Goal: Submit feedback/report problem

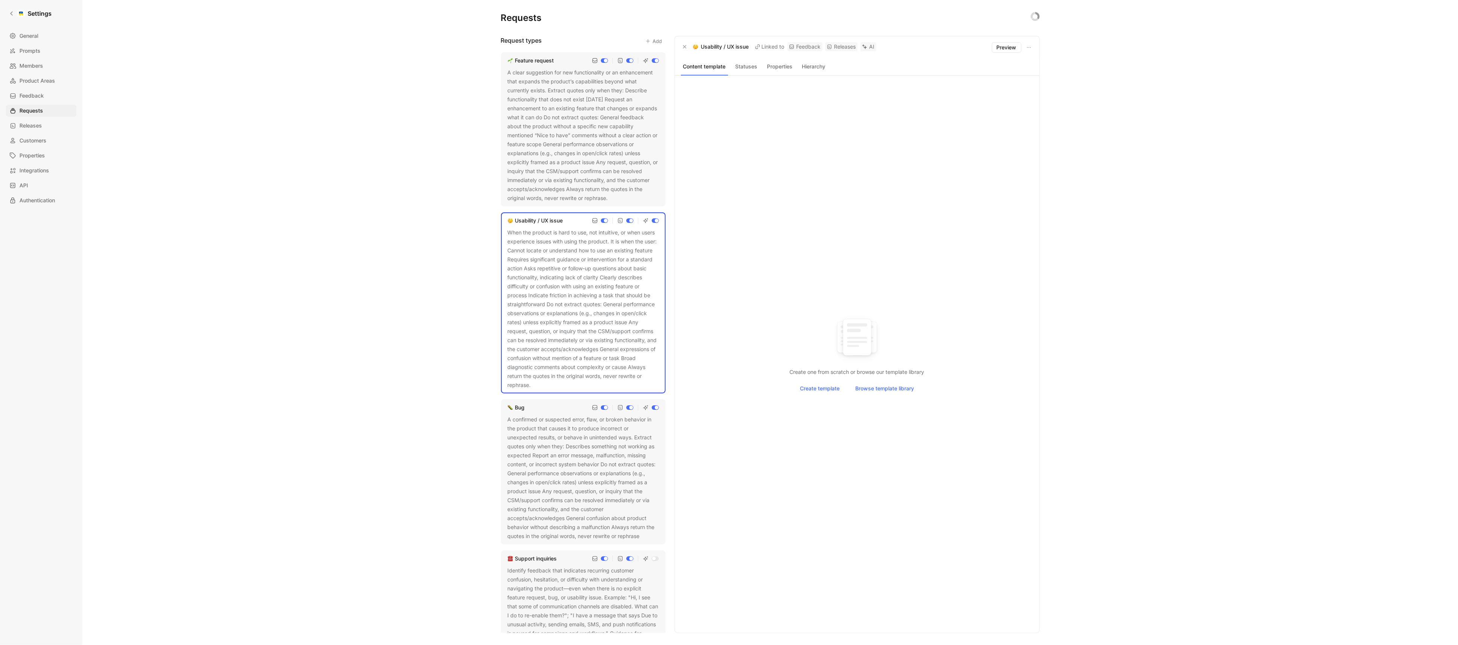
click at [615, 199] on icon at bounding box center [613, 198] width 4 height 4
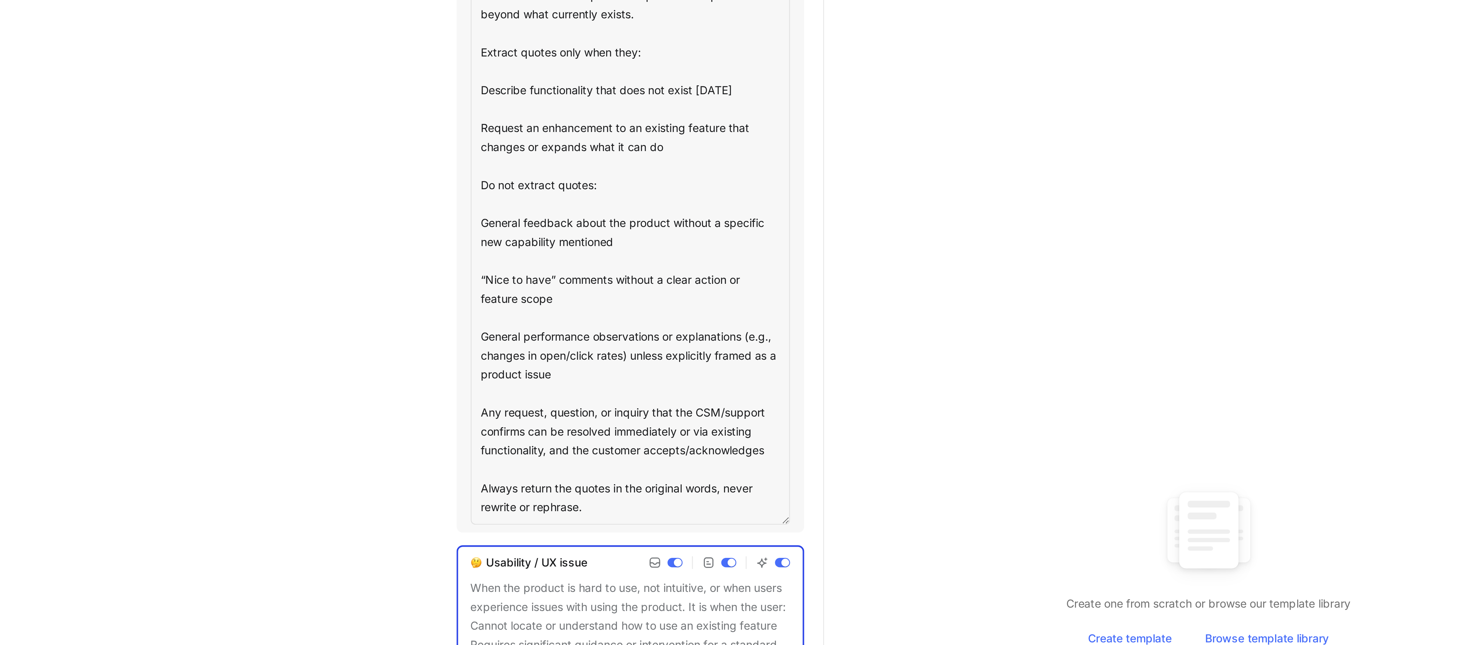
scroll to position [13, 0]
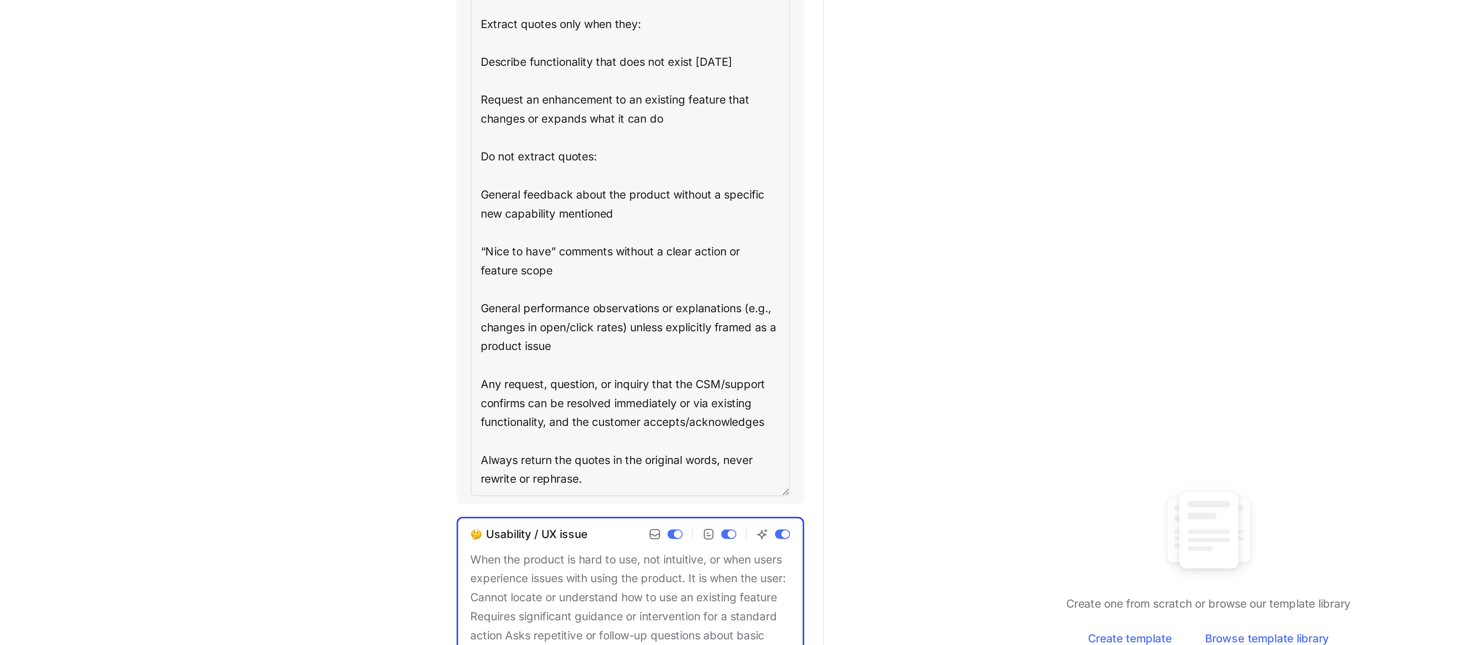
drag, startPoint x: 512, startPoint y: 177, endPoint x: 622, endPoint y: 254, distance: 134.1
click at [622, 254] on textarea "A clear suggestion for new functionality or an enhancement that expands the pro…" at bounding box center [583, 188] width 151 height 267
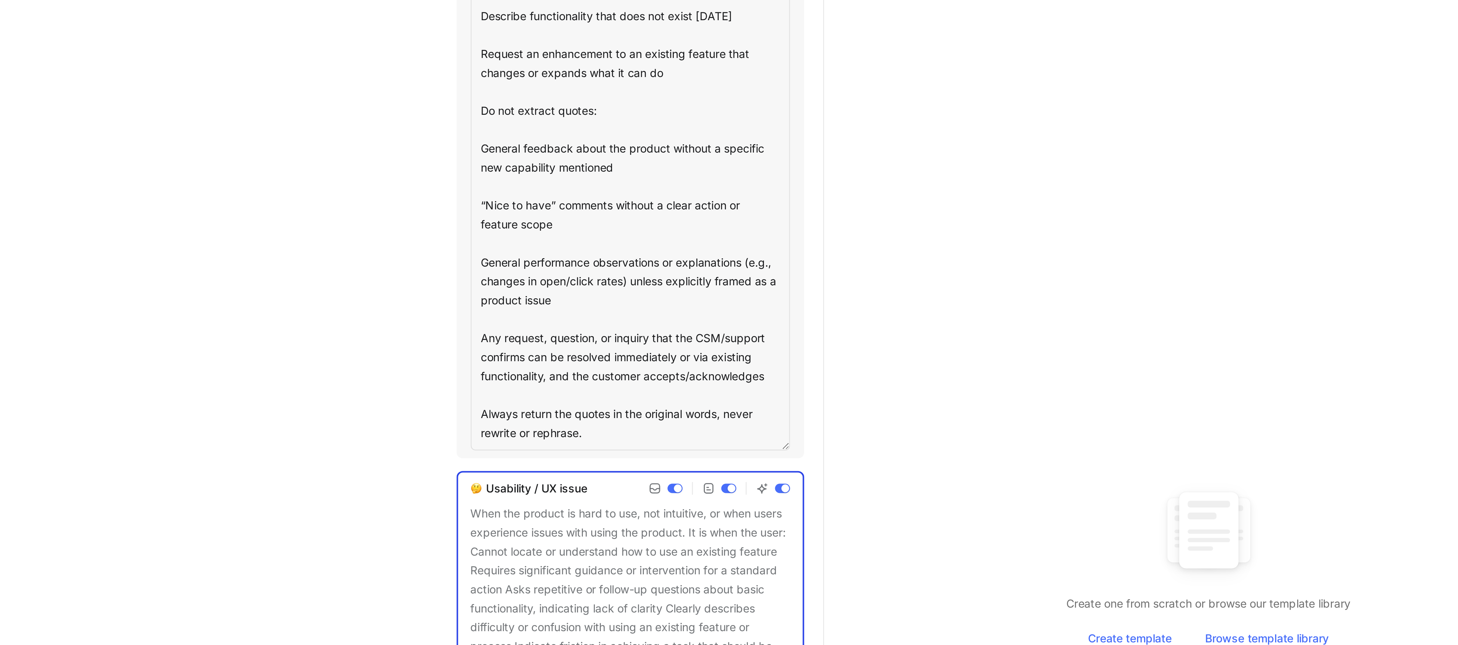
scroll to position [36, 0]
click at [580, 222] on textarea "A clear suggestion for new functionality or an enhancement that expands the pro…" at bounding box center [583, 165] width 151 height 267
drag, startPoint x: 580, startPoint y: 226, endPoint x: 514, endPoint y: 157, distance: 94.7
click at [514, 157] on textarea "A clear suggestion for new functionality or an enhancement that expands the pro…" at bounding box center [583, 165] width 151 height 267
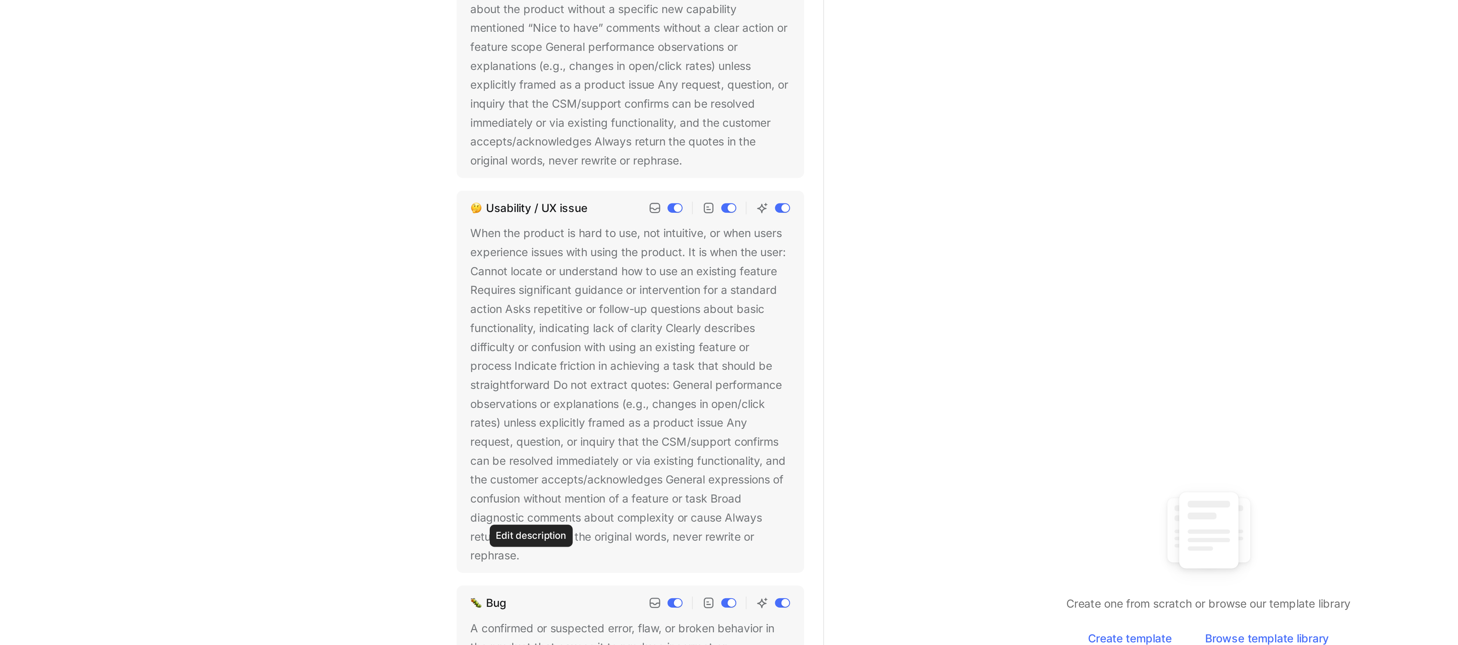
click at [533, 349] on button at bounding box center [535, 349] width 7 height 7
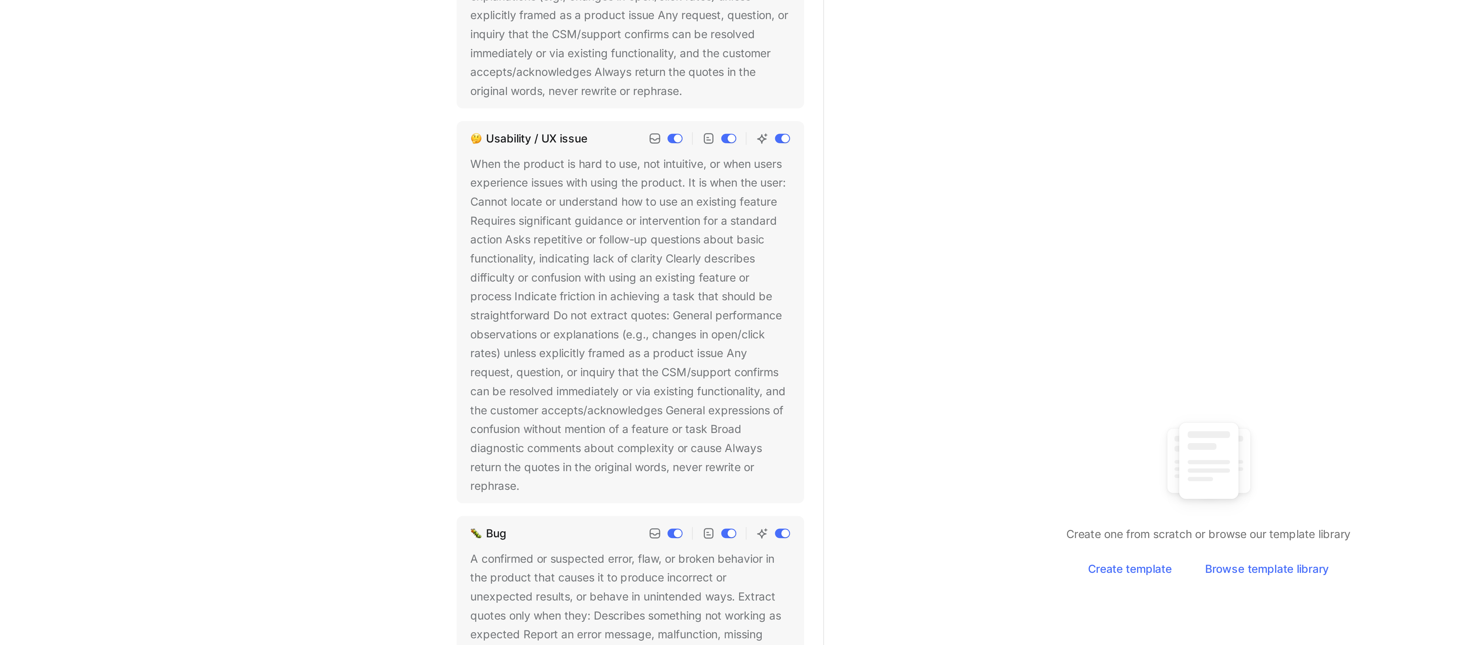
click at [535, 348] on icon at bounding box center [536, 350] width 4 height 4
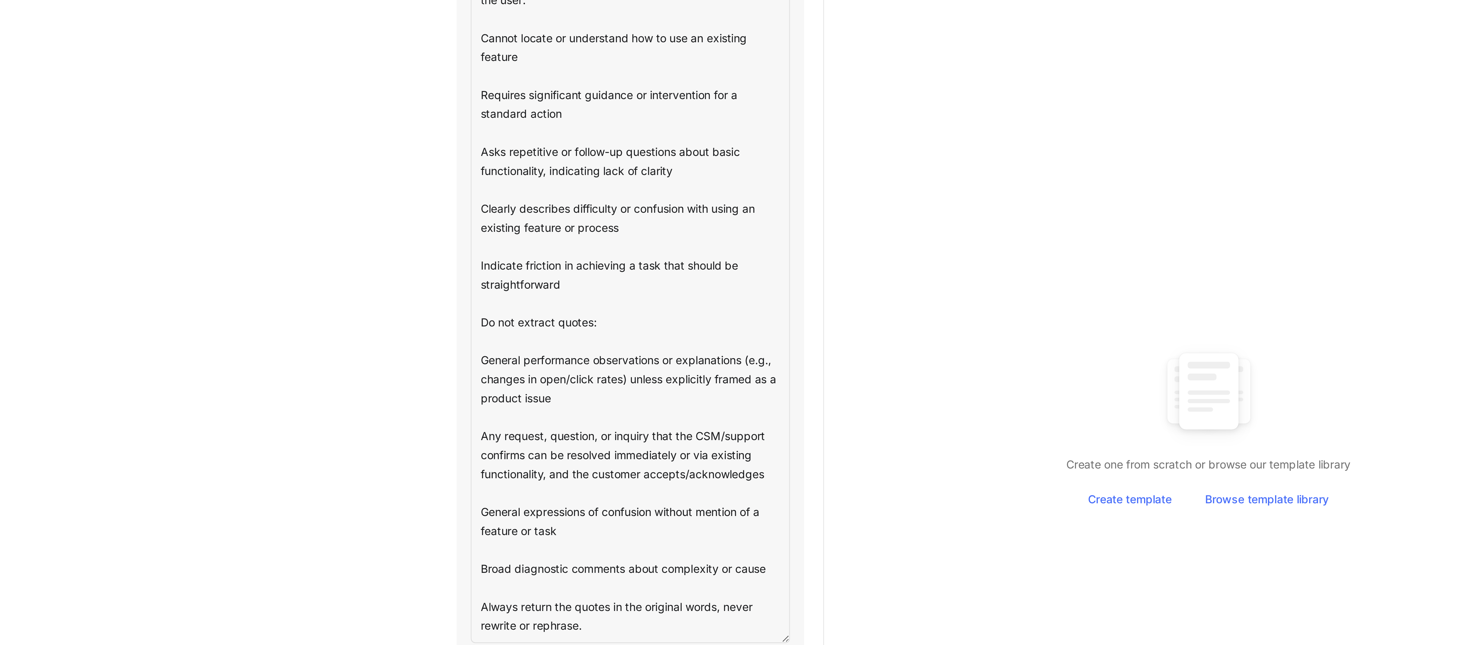
scroll to position [106, 0]
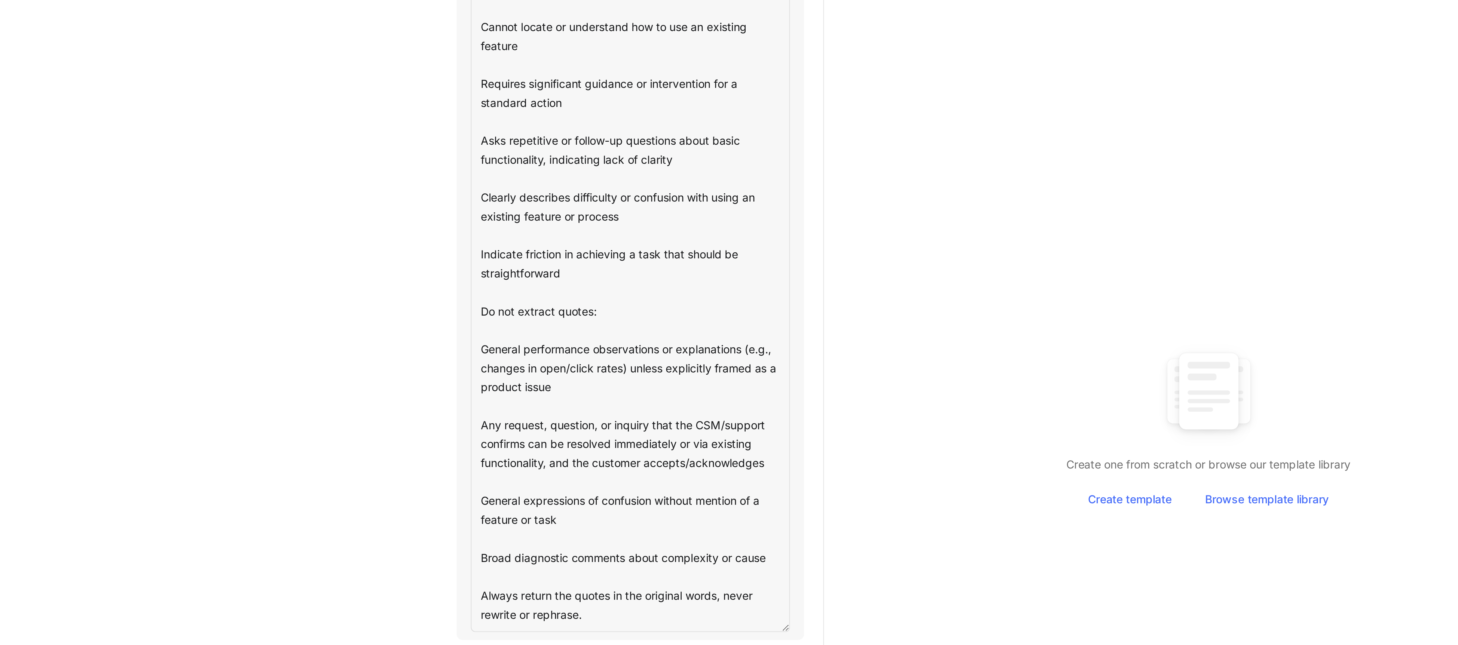
drag, startPoint x: 571, startPoint y: 334, endPoint x: 513, endPoint y: 318, distance: 59.8
click at [513, 318] on textarea "When the product is hard to use, not intuitive, or when users experience issues…" at bounding box center [583, 287] width 151 height 330
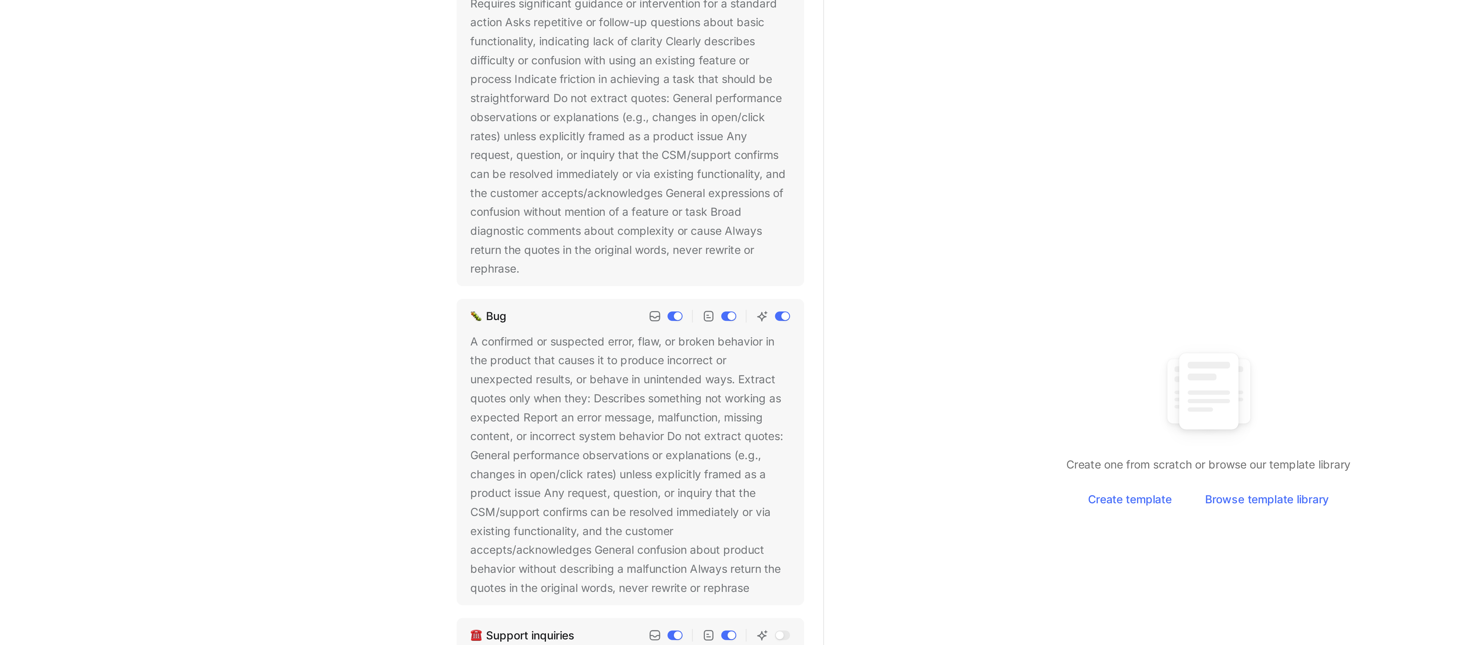
scroll to position [89, 0]
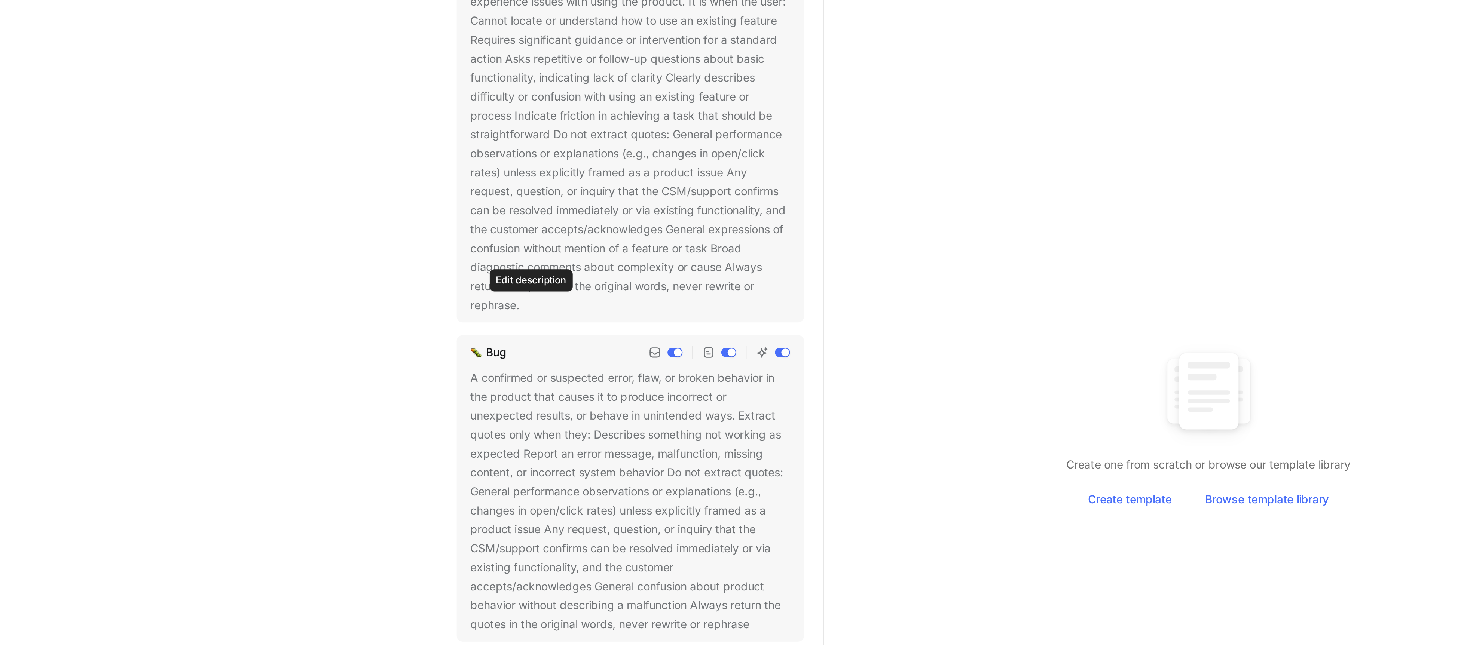
click at [535, 299] on button at bounding box center [535, 296] width 7 height 7
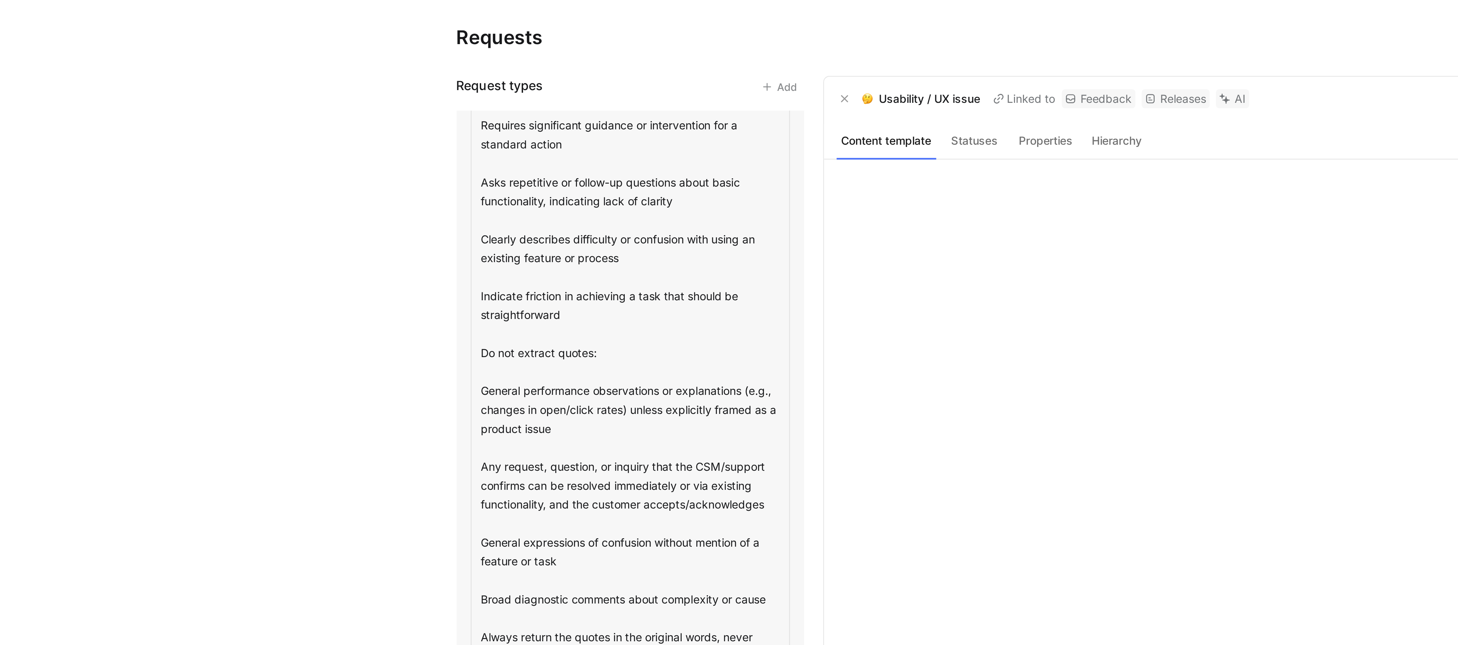
scroll to position [245, 0]
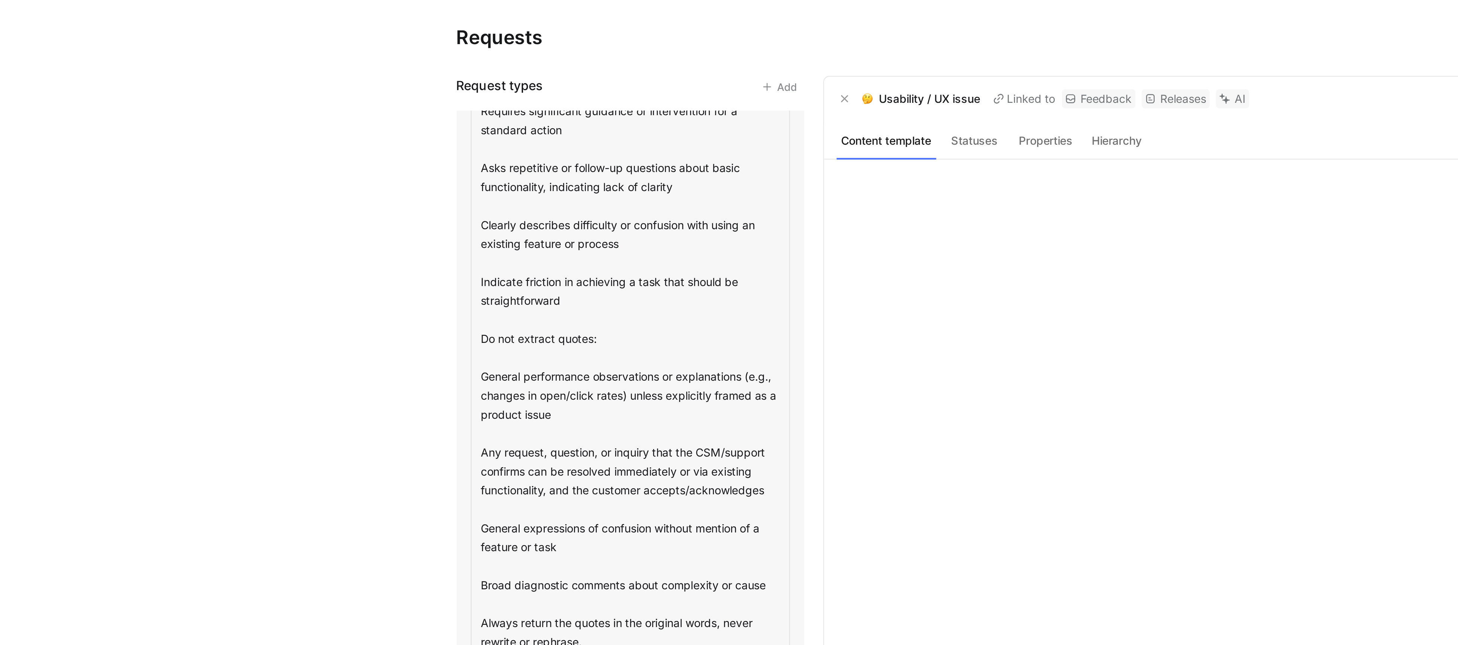
drag, startPoint x: 566, startPoint y: 258, endPoint x: 513, endPoint y: 251, distance: 53.2
click at [513, 251] on textarea "When the product is hard to use, not intuitive, or when users experience issues…" at bounding box center [583, 148] width 151 height 330
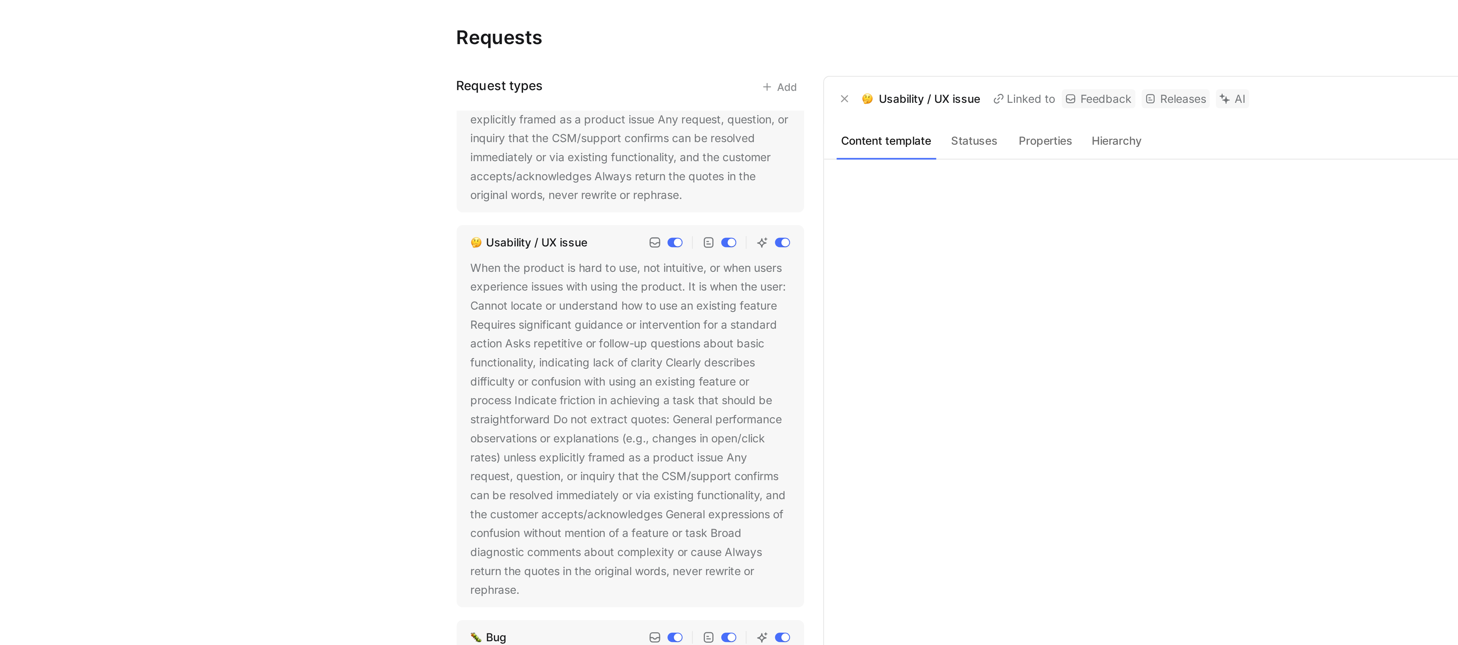
scroll to position [112, 0]
click at [540, 270] on div "When the product is hard to use, not intuitive, or when users experience issues…" at bounding box center [583, 203] width 151 height 162
click at [538, 276] on button at bounding box center [535, 279] width 7 height 7
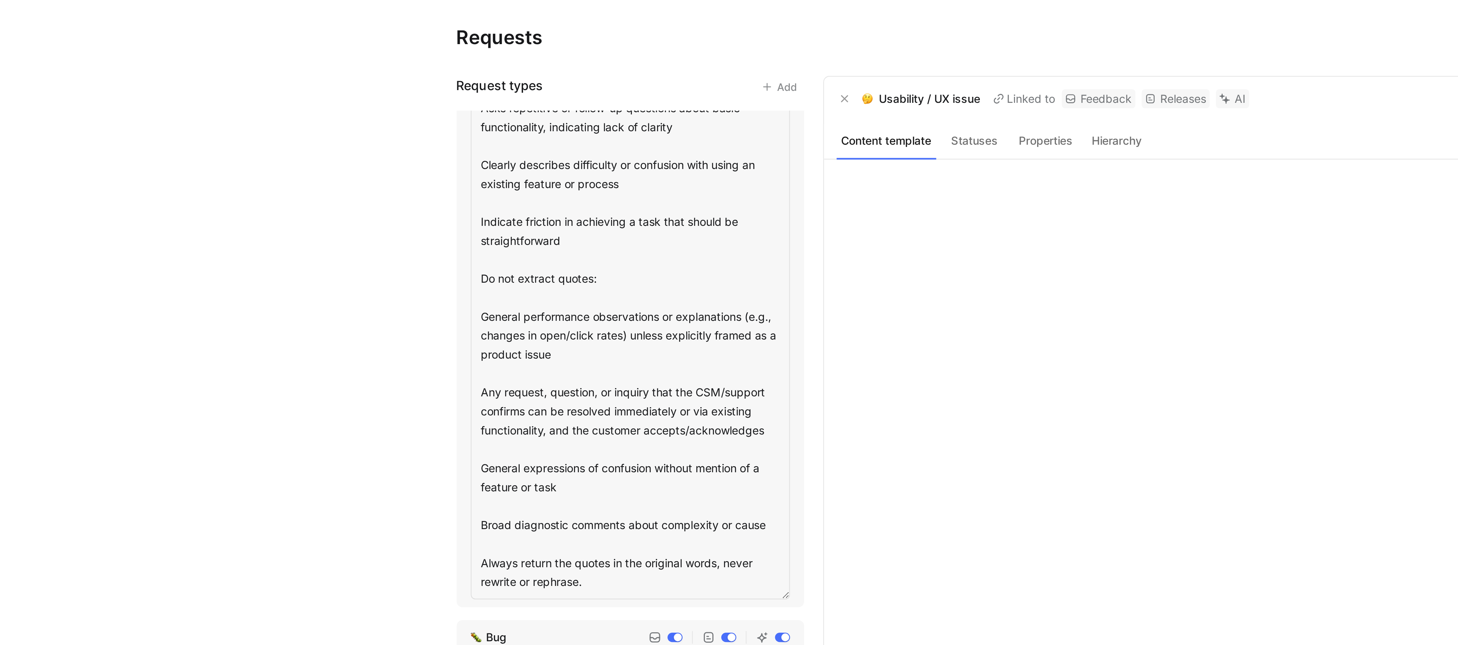
scroll to position [280, 0]
drag, startPoint x: 650, startPoint y: 241, endPoint x: 513, endPoint y: 242, distance: 136.9
click at [513, 242] on textarea "When the product is hard to use, not intuitive, or when users experience issues…" at bounding box center [583, 119] width 151 height 330
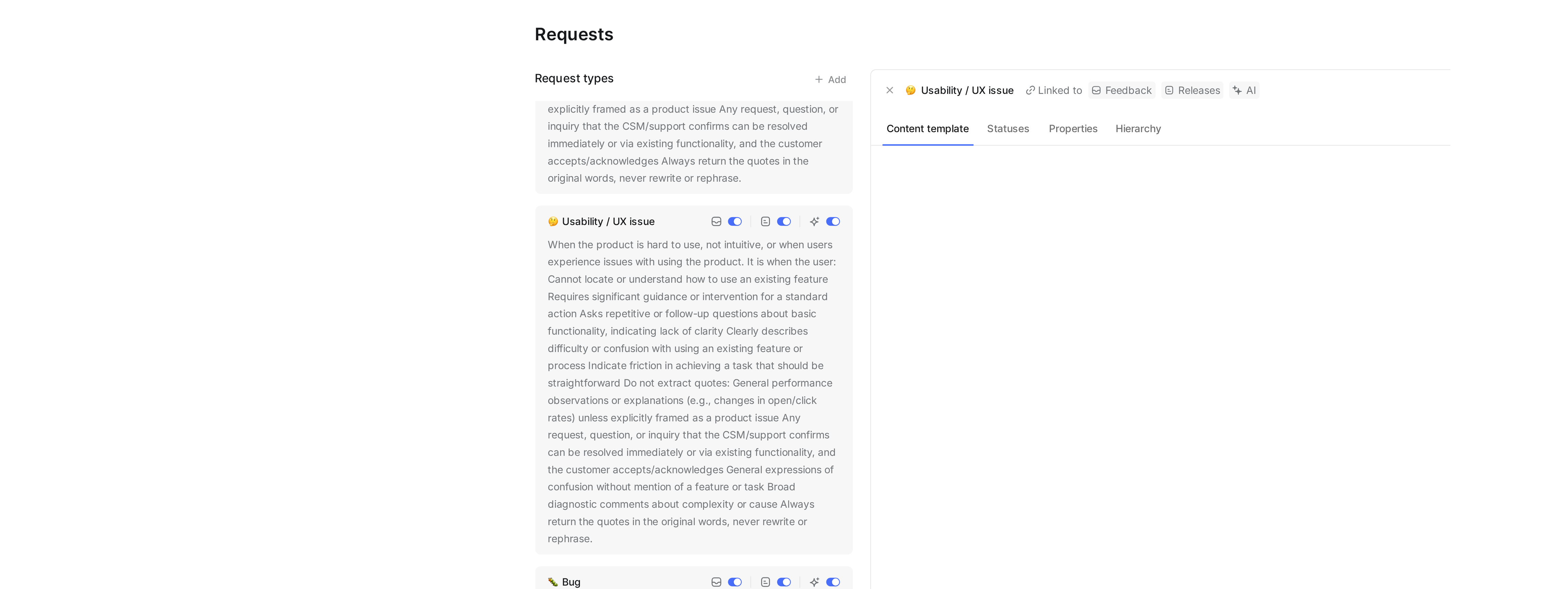
scroll to position [102, 0]
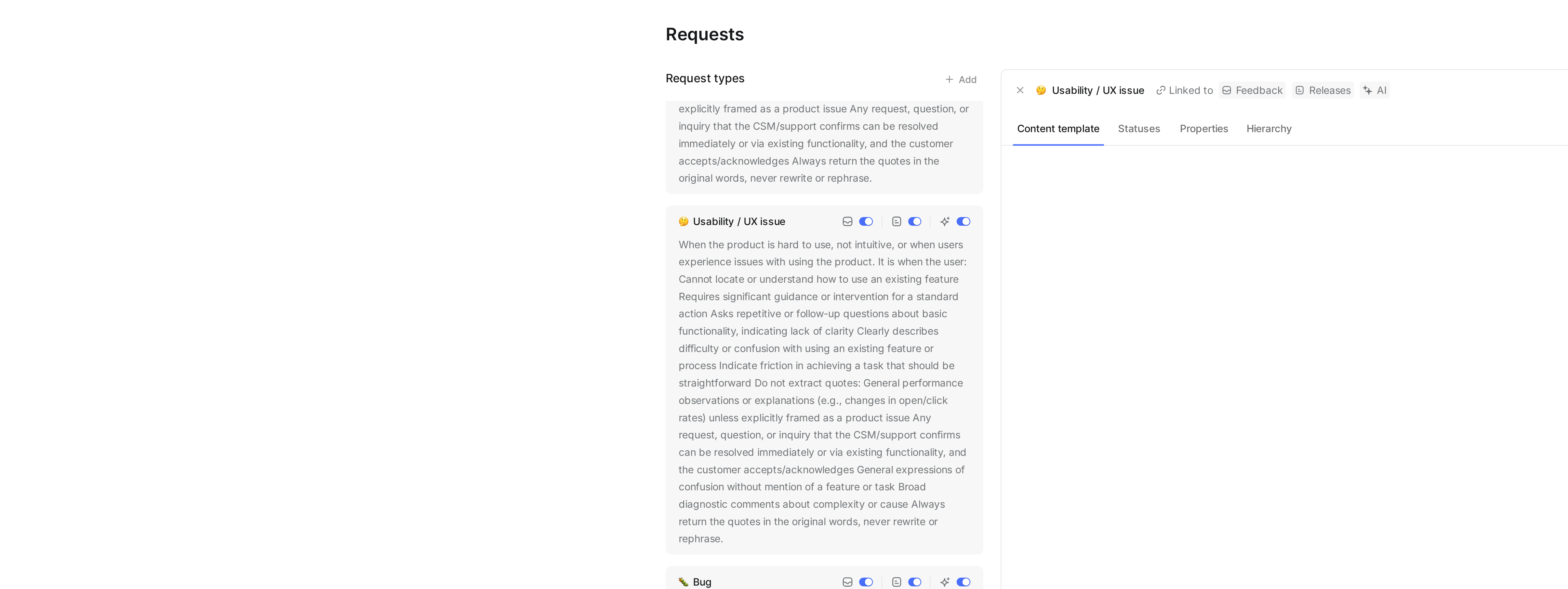
click at [611, 247] on div "When the product is hard to use, not intuitive, or when users experience issues…" at bounding box center [650, 185] width 138 height 148
click at [609, 254] on icon at bounding box center [608, 256] width 4 height 4
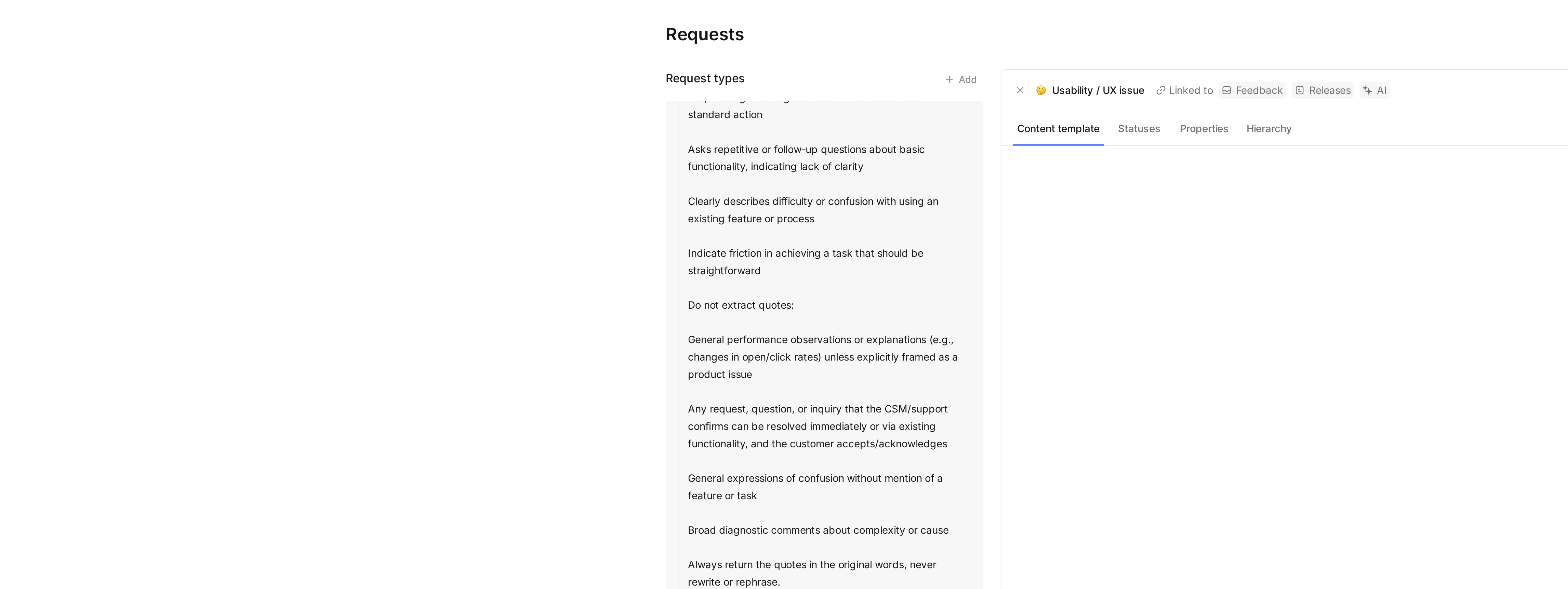
scroll to position [230, 0]
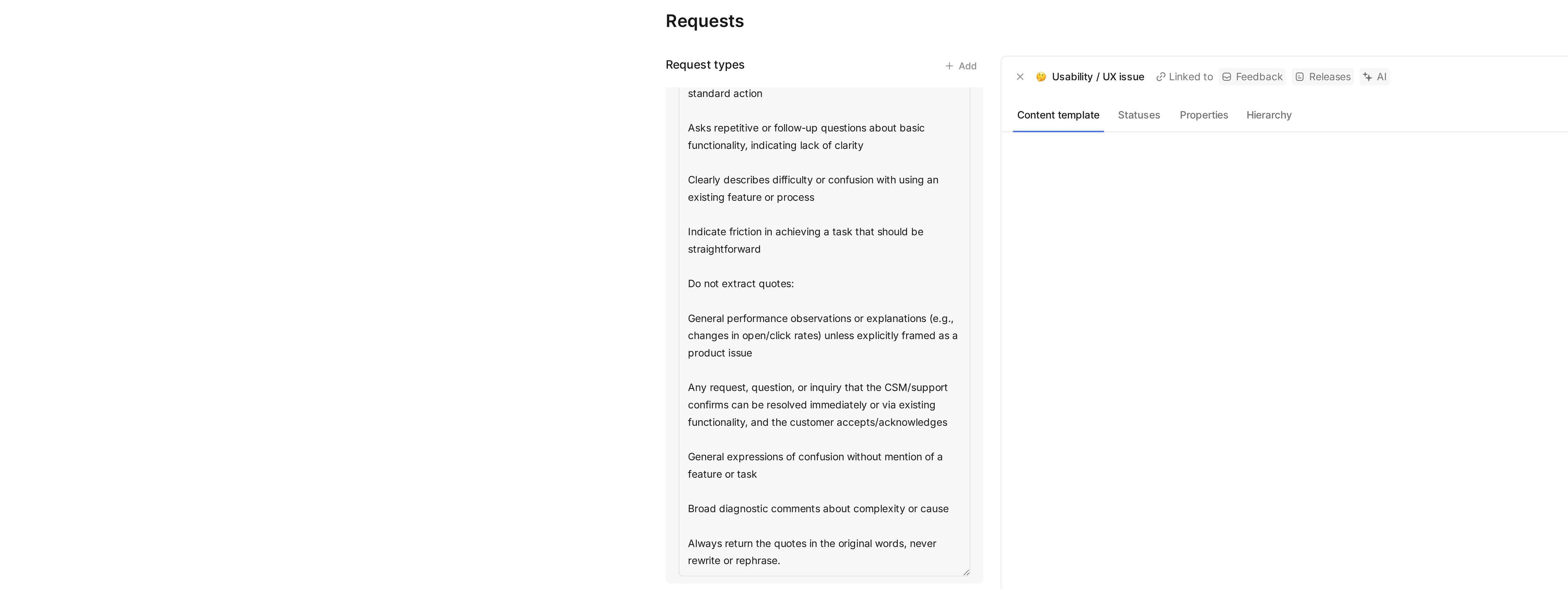
drag, startPoint x: 586, startPoint y: 155, endPoint x: 710, endPoint y: 245, distance: 153.2
click at [710, 245] on textarea "When the product is hard to use, not intuitive, or when users experience issues…" at bounding box center [650, 129] width 138 height 301
